Goal: Feedback & Contribution: Leave review/rating

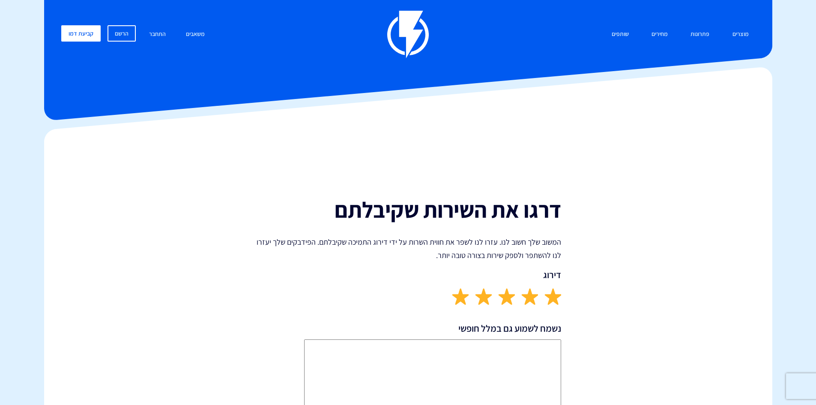
click at [465, 300] on img at bounding box center [460, 296] width 17 height 17
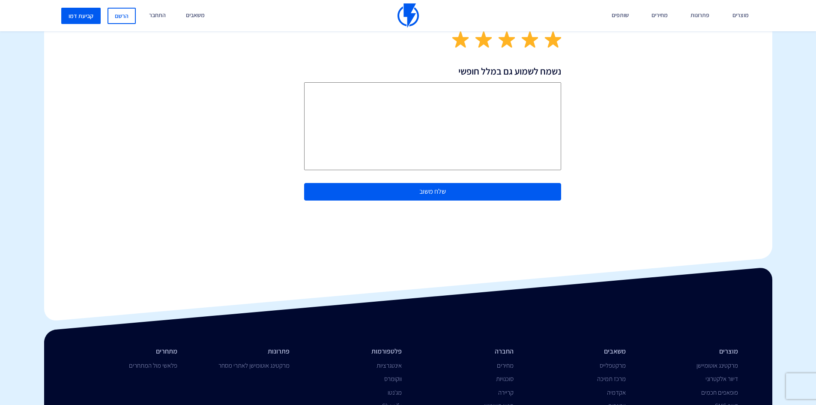
click at [440, 189] on button "שלח משוב" at bounding box center [432, 192] width 257 height 18
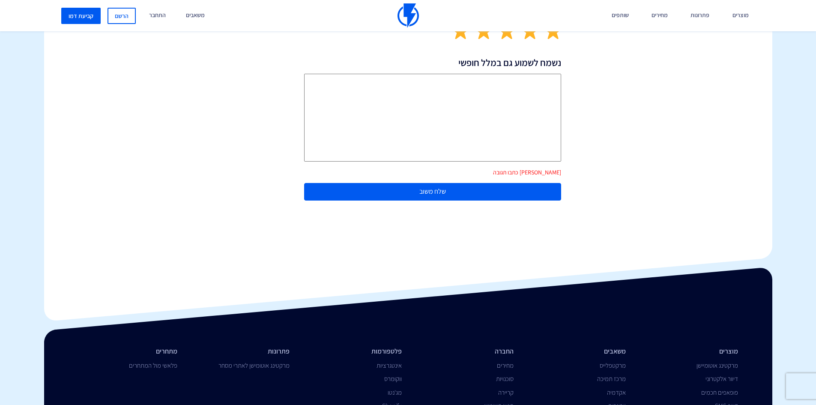
click at [530, 89] on textarea "נשמח לשמוע גם במלל חופשי" at bounding box center [432, 118] width 257 height 88
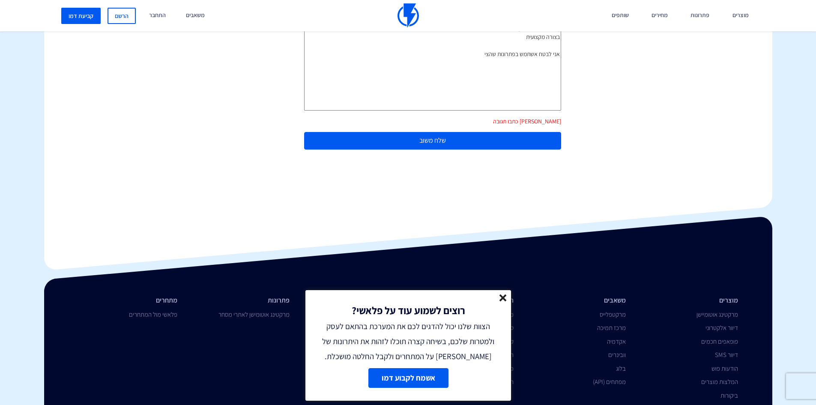
scroll to position [276, 0]
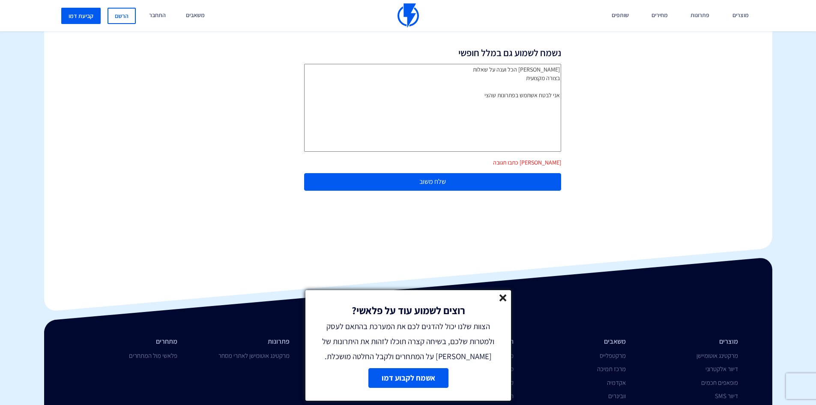
click at [476, 96] on textarea "[PERSON_NAME] הכל וענה על שאלות בצורה מקצועית אני לבטח אשתמש בפתרונות שהצי" at bounding box center [432, 108] width 257 height 88
type textarea "[PERSON_NAME] הכל וענה על שאלות בצורה מקצועית אני לבטח אשתמש בפתרונות [PERSON_N…"
click at [532, 180] on button "שלח משוב" at bounding box center [432, 182] width 257 height 18
